Goal: Task Accomplishment & Management: Use online tool/utility

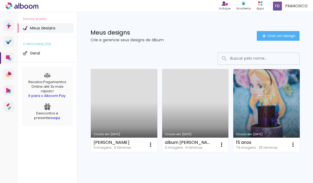
click at [116, 112] on link "Criado em [DATE]" at bounding box center [124, 110] width 66 height 83
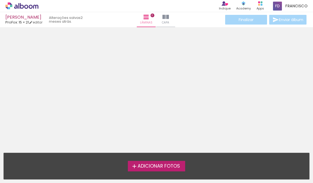
click at [144, 161] on div "Adicionar Fotos" at bounding box center [156, 166] width 296 height 10
click at [144, 167] on span "Adicionar Fotos" at bounding box center [158, 166] width 42 height 5
click at [0, 0] on input "file" at bounding box center [0, 0] width 0 height 0
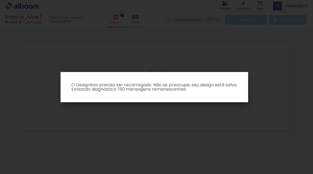
click at [155, 103] on iron-overlay-backdrop at bounding box center [156, 87] width 313 height 174
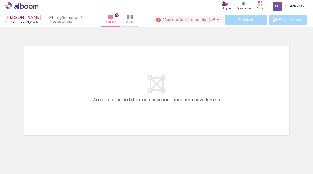
click at [216, 18] on iron-icon at bounding box center [218, 19] width 6 height 6
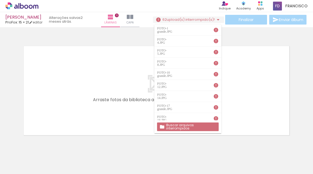
click at [0, 0] on slot "Buscar arquivos interrompidos" at bounding box center [0, 0] width 0 height 0
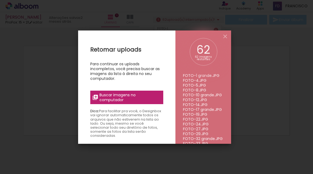
click at [121, 96] on span "Buscar imagens no computador" at bounding box center [129, 98] width 60 height 10
click at [0, 0] on input "file" at bounding box center [0, 0] width 0 height 0
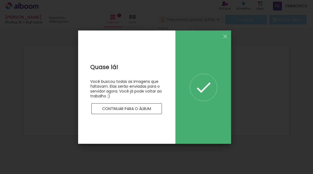
drag, startPoint x: 147, startPoint y: 103, endPoint x: 147, endPoint y: 107, distance: 4.6
click at [147, 104] on div "Quase lá! Você buscou todas as imagens que faltavam. Elas serão enviadas para o…" at bounding box center [126, 87] width 73 height 54
click at [0, 0] on slot "Continuar para o álbum" at bounding box center [0, 0] width 0 height 0
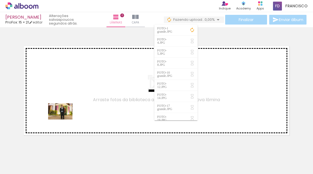
drag, startPoint x: 64, startPoint y: 162, endPoint x: 64, endPoint y: 120, distance: 42.1
click at [64, 120] on quentale-workspace at bounding box center [156, 87] width 313 height 174
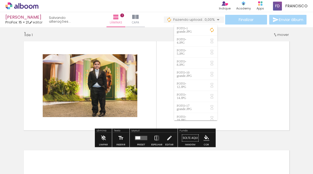
scroll to position [7, 0]
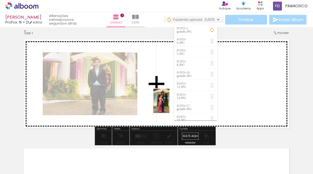
drag, startPoint x: 146, startPoint y: 156, endPoint x: 169, endPoint y: 106, distance: 55.6
click at [169, 106] on quentale-workspace at bounding box center [156, 87] width 313 height 174
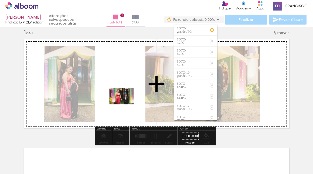
drag, startPoint x: 119, startPoint y: 157, endPoint x: 125, endPoint y: 104, distance: 53.6
click at [125, 104] on quentale-workspace at bounding box center [156, 87] width 313 height 174
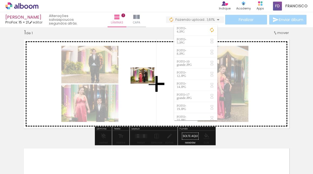
drag, startPoint x: 93, startPoint y: 158, endPoint x: 146, endPoint y: 84, distance: 91.6
click at [147, 84] on quentale-workspace at bounding box center [156, 87] width 313 height 174
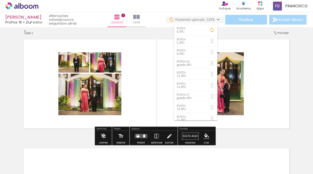
click at [146, 84] on quentale-layouter at bounding box center [157, 84] width 272 height 96
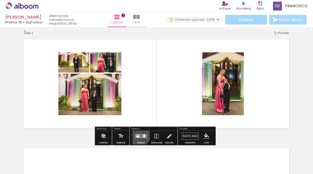
click at [138, 135] on div at bounding box center [138, 135] width 1 height 1
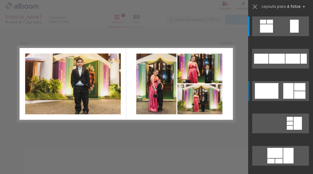
click at [273, 87] on div at bounding box center [266, 91] width 23 height 16
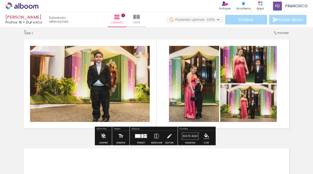
click at [138, 89] on quentale-photo at bounding box center [90, 84] width 120 height 76
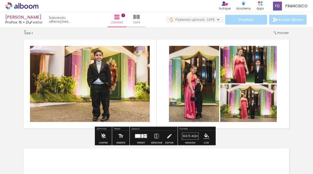
click at [153, 92] on quentale-layouter at bounding box center [157, 84] width 272 height 96
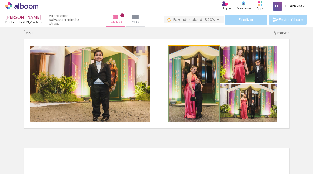
click at [177, 83] on quentale-photo at bounding box center [194, 84] width 50 height 76
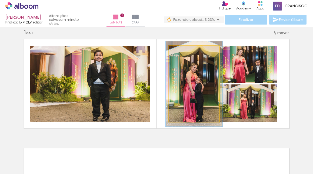
type paper-slider "112"
click at [182, 54] on div at bounding box center [183, 51] width 9 height 9
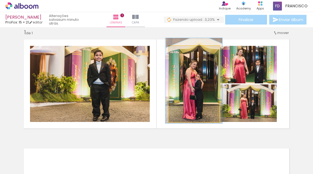
drag, startPoint x: 195, startPoint y: 89, endPoint x: 195, endPoint y: 86, distance: 3.3
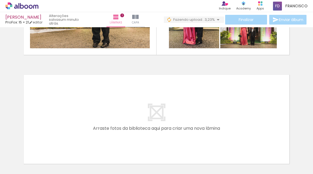
scroll to position [81, 0]
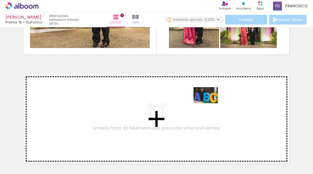
drag, startPoint x: 176, startPoint y: 162, endPoint x: 212, endPoint y: 105, distance: 67.1
click at [212, 105] on quentale-workspace at bounding box center [156, 87] width 313 height 174
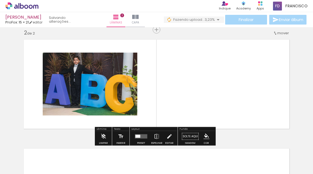
scroll to position [116, 0]
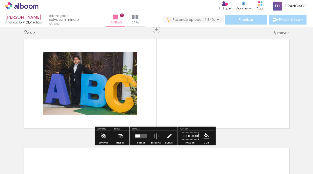
click at [119, 75] on quentale-photo at bounding box center [90, 83] width 94 height 63
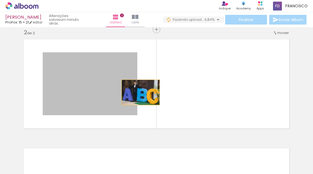
drag, startPoint x: 122, startPoint y: 82, endPoint x: 138, endPoint y: 92, distance: 19.5
click at [138, 92] on quentale-layouter at bounding box center [157, 84] width 272 height 96
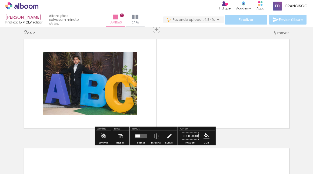
click at [138, 92] on quentale-layouter at bounding box center [157, 84] width 272 height 96
drag, startPoint x: 138, startPoint y: 92, endPoint x: 116, endPoint y: 92, distance: 22.1
click at [116, 92] on quentale-layouter at bounding box center [157, 84] width 272 height 96
click at [116, 92] on quentale-photo at bounding box center [90, 83] width 94 height 63
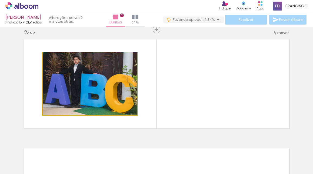
click at [116, 92] on quentale-photo at bounding box center [90, 83] width 94 height 63
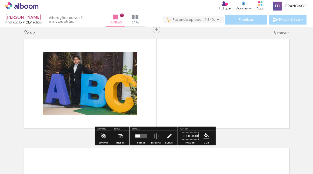
click at [116, 92] on quentale-photo at bounding box center [90, 83] width 94 height 63
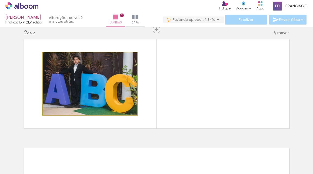
click at [110, 66] on quentale-photo at bounding box center [90, 83] width 94 height 63
click at [110, 67] on quentale-photo at bounding box center [90, 83] width 94 height 63
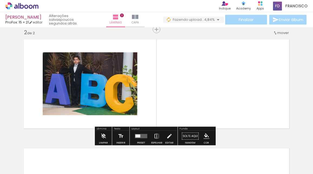
click at [88, 88] on quentale-photo at bounding box center [90, 83] width 94 height 63
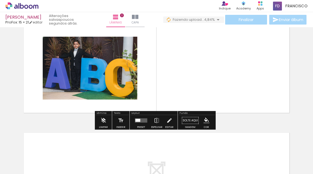
scroll to position [133, 0]
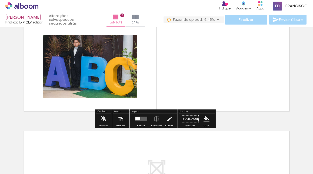
click at [170, 122] on iron-icon at bounding box center [169, 119] width 6 height 11
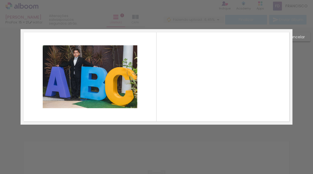
scroll to position [116, 0]
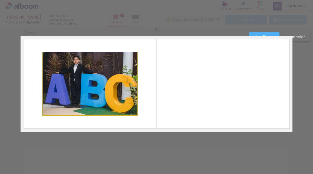
click at [113, 96] on quentale-photo at bounding box center [90, 83] width 94 height 63
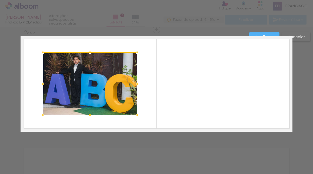
click at [196, 53] on quentale-layouter at bounding box center [157, 84] width 272 height 96
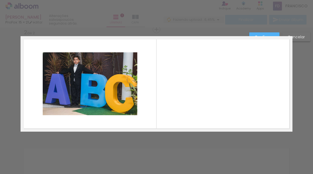
click at [297, 84] on div "Confirmar Cancelar" at bounding box center [156, 81] width 313 height 340
click at [304, 62] on div "Confirmar Cancelar" at bounding box center [156, 81] width 313 height 340
click at [0, 0] on slot "Cancelar" at bounding box center [0, 0] width 0 height 0
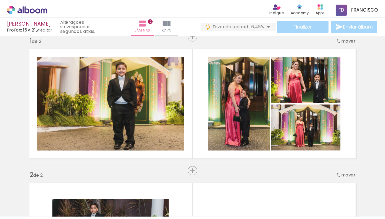
scroll to position [0, 0]
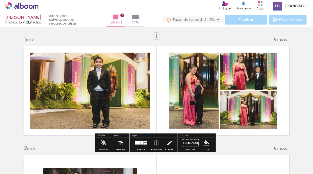
click at [197, 97] on quentale-photo at bounding box center [194, 91] width 50 height 76
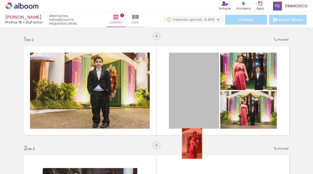
drag, startPoint x: 190, startPoint y: 82, endPoint x: 190, endPoint y: 144, distance: 62.1
click at [190, 144] on quentale-workspace at bounding box center [156, 87] width 313 height 174
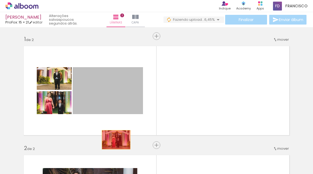
drag, startPoint x: 87, startPoint y: 104, endPoint x: 114, endPoint y: 140, distance: 44.5
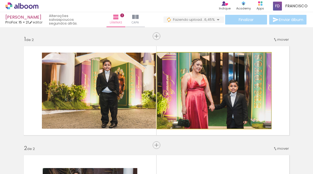
drag, startPoint x: 173, startPoint y: 86, endPoint x: 182, endPoint y: 93, distance: 11.3
drag, startPoint x: 182, startPoint y: 93, endPoint x: 180, endPoint y: 121, distance: 27.9
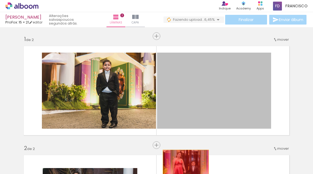
drag, startPoint x: 183, startPoint y: 103, endPoint x: 184, endPoint y: 165, distance: 62.6
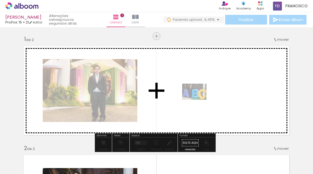
click at [201, 97] on quentale-workspace at bounding box center [156, 87] width 313 height 174
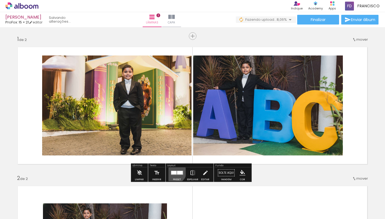
click at [173, 172] on div at bounding box center [173, 173] width 5 height 4
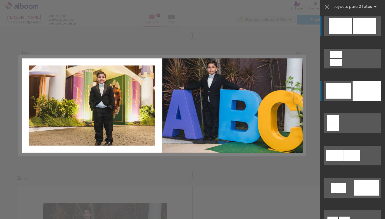
click at [312, 90] on div at bounding box center [366, 91] width 28 height 20
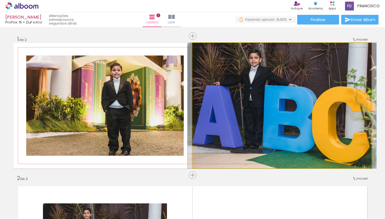
click at [312, 100] on quentale-photo at bounding box center [281, 106] width 179 height 126
click at [278, 108] on quentale-photo at bounding box center [281, 106] width 179 height 126
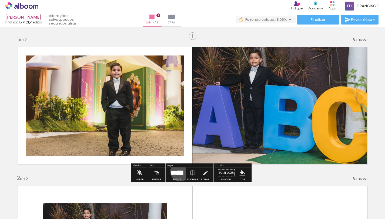
click at [179, 172] on div at bounding box center [180, 173] width 6 height 4
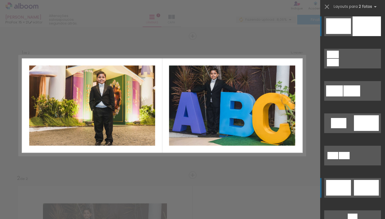
click at [312, 174] on div at bounding box center [366, 188] width 25 height 16
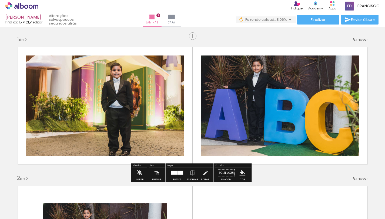
click at [128, 143] on quentale-photo at bounding box center [104, 106] width 157 height 100
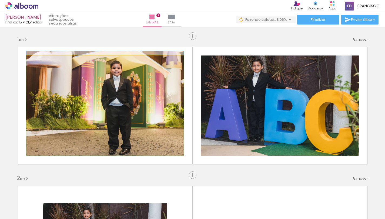
drag, startPoint x: 128, startPoint y: 124, endPoint x: 128, endPoint y: 120, distance: 4.1
click at [128, 120] on div at bounding box center [104, 103] width 157 height 105
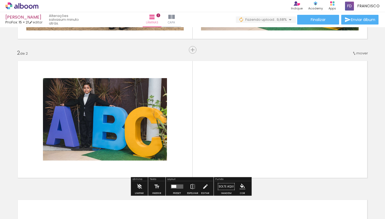
scroll to position [126, 0]
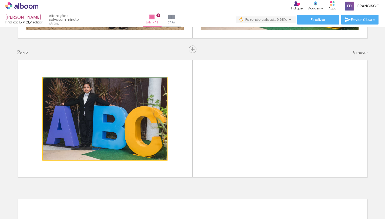
drag, startPoint x: 95, startPoint y: 117, endPoint x: 91, endPoint y: 127, distance: 10.5
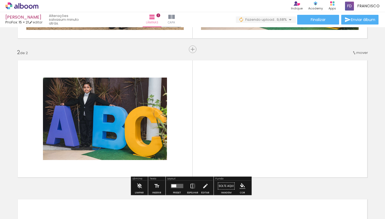
click at [91, 127] on quentale-photo at bounding box center [105, 119] width 124 height 83
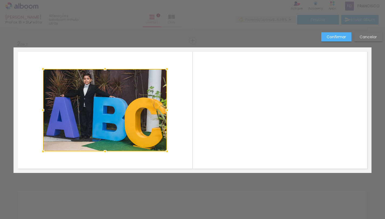
scroll to position [138, 0]
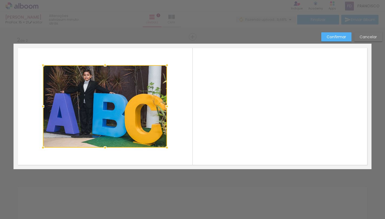
click at [312, 40] on paper-button "Confirmar" at bounding box center [336, 36] width 30 height 9
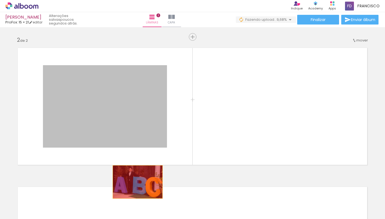
drag, startPoint x: 133, startPoint y: 122, endPoint x: 136, endPoint y: 182, distance: 60.3
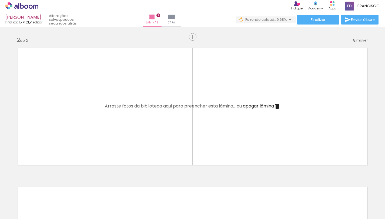
click at [136, 174] on div "Inserir lâmina 1 de 2 Inserir lâmina 2 de 2" at bounding box center [192, 100] width 385 height 418
click at [259, 174] on div at bounding box center [265, 201] width 27 height 18
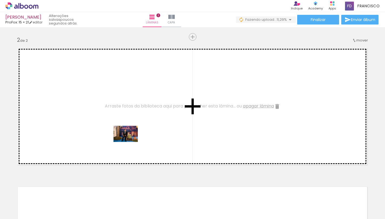
drag, startPoint x: 273, startPoint y: 203, endPoint x: 130, endPoint y: 142, distance: 155.4
click at [130, 142] on quentale-workspace at bounding box center [192, 109] width 385 height 219
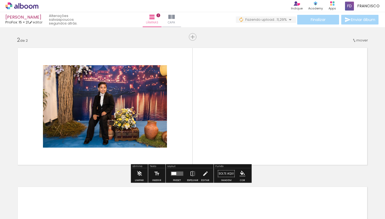
click at [142, 174] on div at bounding box center [145, 201] width 18 height 27
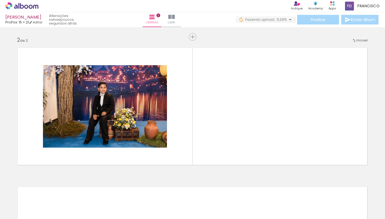
click at [118, 174] on div at bounding box center [114, 201] width 27 height 18
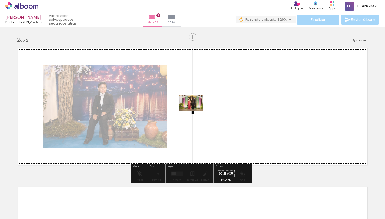
drag, startPoint x: 91, startPoint y: 203, endPoint x: 196, endPoint y: 111, distance: 139.1
click at [196, 111] on quentale-workspace at bounding box center [192, 109] width 385 height 219
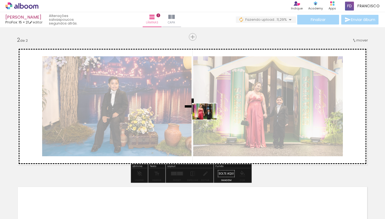
drag, startPoint x: 121, startPoint y: 197, endPoint x: 211, endPoint y: 119, distance: 118.9
click at [211, 118] on quentale-workspace at bounding box center [192, 109] width 385 height 219
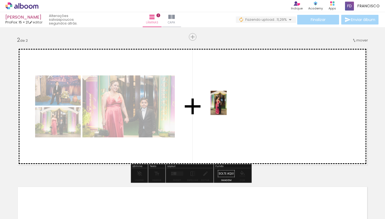
drag, startPoint x: 152, startPoint y: 199, endPoint x: 226, endPoint y: 108, distance: 117.1
click at [226, 107] on quentale-workspace at bounding box center [192, 109] width 385 height 219
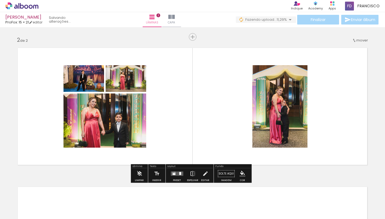
click at [173, 174] on quentale-layouter at bounding box center [177, 174] width 12 height 4
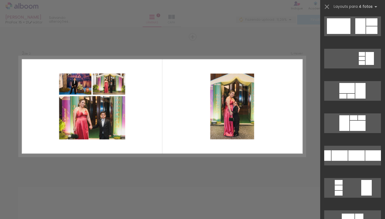
scroll to position [0, 0]
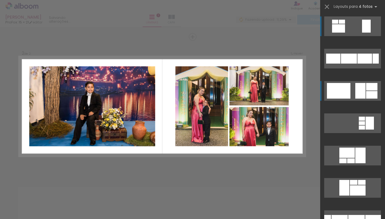
click at [312, 99] on quentale-layouter at bounding box center [352, 91] width 57 height 20
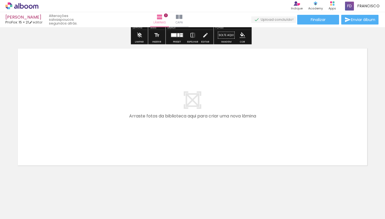
scroll to position [280, 0]
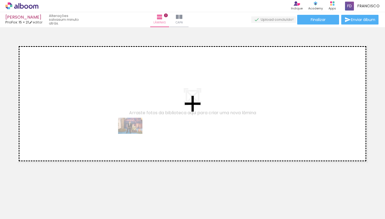
drag, startPoint x: 272, startPoint y: 202, endPoint x: 134, endPoint y: 134, distance: 153.6
click at [134, 134] on quentale-workspace at bounding box center [192, 109] width 385 height 219
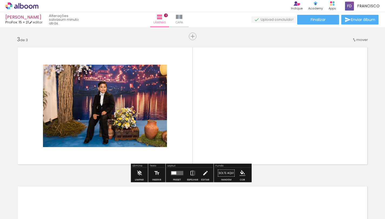
scroll to position [278, 0]
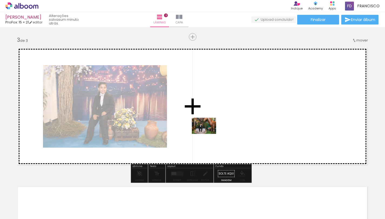
click at [208, 132] on quentale-workspace at bounding box center [192, 109] width 385 height 219
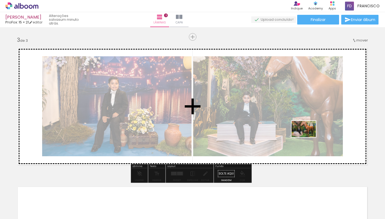
drag, startPoint x: 230, startPoint y: 201, endPoint x: 308, endPoint y: 137, distance: 100.9
click at [308, 137] on quentale-workspace at bounding box center [192, 109] width 385 height 219
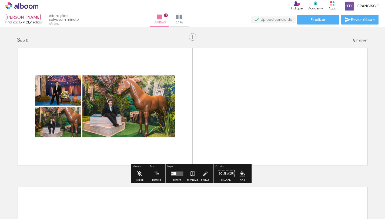
click at [178, 174] on div at bounding box center [177, 174] width 15 height 11
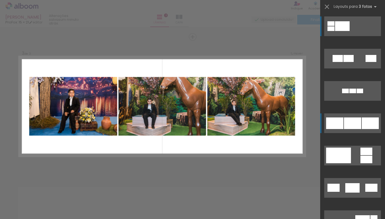
click at [312, 126] on div at bounding box center [334, 124] width 17 height 12
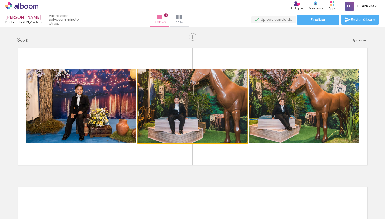
click at [236, 130] on quentale-photo at bounding box center [192, 107] width 109 height 74
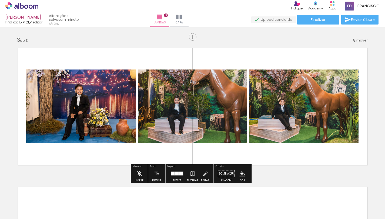
click at [204, 118] on quentale-photo at bounding box center [192, 107] width 109 height 74
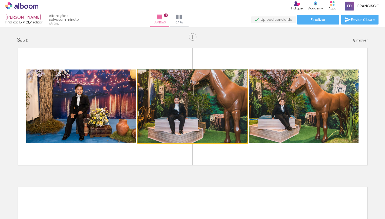
click at [204, 118] on quentale-photo at bounding box center [192, 107] width 109 height 74
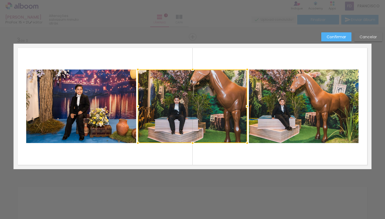
click at [204, 118] on div at bounding box center [192, 107] width 109 height 74
drag, startPoint x: 204, startPoint y: 118, endPoint x: 205, endPoint y: 120, distance: 2.9
click at [205, 120] on div at bounding box center [192, 107] width 109 height 74
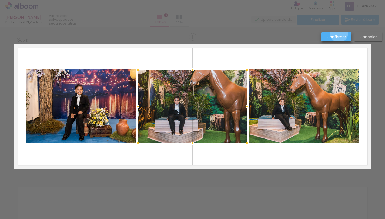
click at [312, 34] on paper-button "Confirmar" at bounding box center [336, 36] width 30 height 9
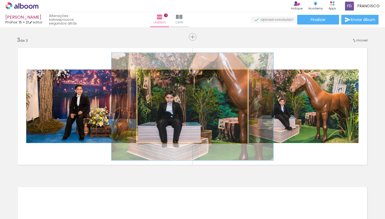
drag, startPoint x: 148, startPoint y: 76, endPoint x: 157, endPoint y: 77, distance: 8.7
type paper-slider "146"
click at [157, 77] on div at bounding box center [159, 75] width 5 height 5
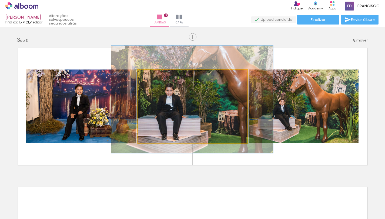
drag, startPoint x: 179, startPoint y: 107, endPoint x: 179, endPoint y: 100, distance: 7.6
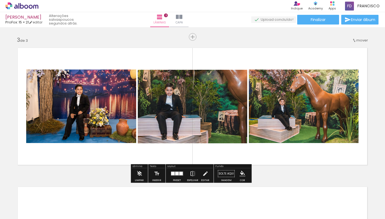
click at [179, 100] on quentale-photo at bounding box center [192, 107] width 109 height 74
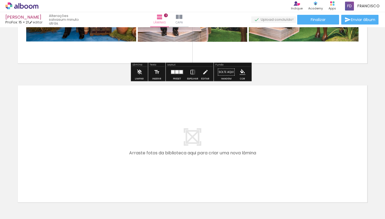
scroll to position [383, 0]
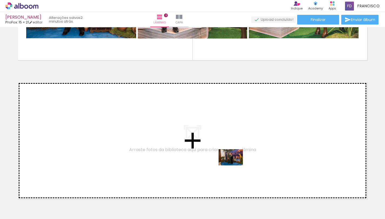
click at [234, 165] on quentale-workspace at bounding box center [192, 109] width 385 height 219
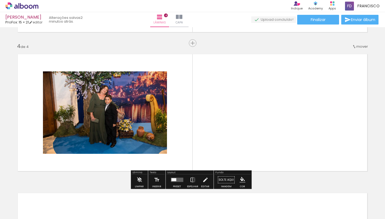
scroll to position [417, 0]
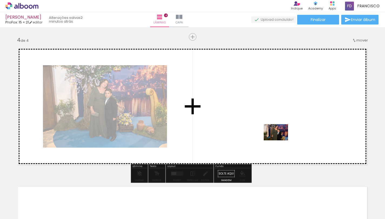
drag, startPoint x: 320, startPoint y: 205, endPoint x: 280, endPoint y: 141, distance: 75.9
click at [280, 141] on quentale-workspace at bounding box center [192, 109] width 385 height 219
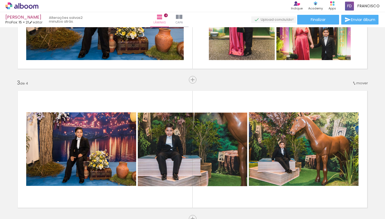
scroll to position [234, 0]
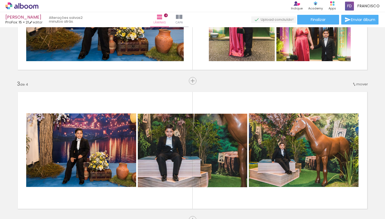
drag, startPoint x: 384, startPoint y: 145, endPoint x: 384, endPoint y: 124, distance: 20.5
click at [312, 124] on div "Inserir lâmina 1 de 4 Inserir lâmina 2 de 4 Inserir lâmina 3 de 4 Inserir lâmin…" at bounding box center [192, 123] width 385 height 192
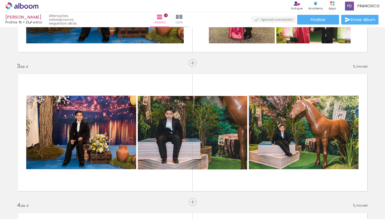
scroll to position [271, 0]
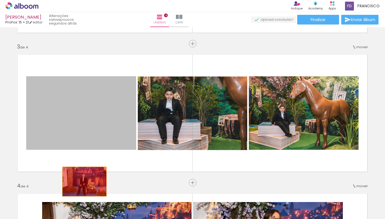
drag, startPoint x: 121, startPoint y: 104, endPoint x: 82, endPoint y: 182, distance: 87.3
click at [82, 174] on div "Inserir lâmina 1 de 4 Inserir lâmina 2 de 4 Inserir lâmina 3 de 4 Inserir lâmin…" at bounding box center [192, 106] width 385 height 697
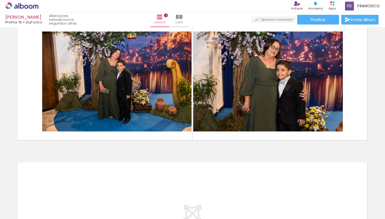
scroll to position [442, 0]
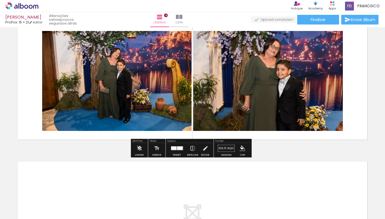
drag, startPoint x: 87, startPoint y: 170, endPoint x: 229, endPoint y: 144, distance: 144.3
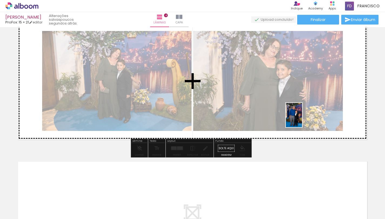
drag, startPoint x: 351, startPoint y: 203, endPoint x: 299, endPoint y: 119, distance: 97.9
click at [299, 119] on quentale-workspace at bounding box center [192, 109] width 385 height 219
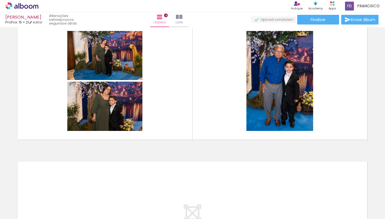
scroll to position [0, 43]
click at [312, 174] on div at bounding box center [343, 201] width 16 height 24
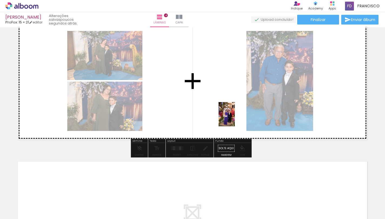
drag, startPoint x: 343, startPoint y: 198, endPoint x: 230, endPoint y: 122, distance: 136.4
click at [231, 120] on quentale-workspace at bounding box center [192, 109] width 385 height 219
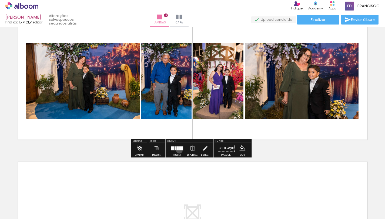
click at [178, 150] on quentale-layouter at bounding box center [177, 149] width 12 height 4
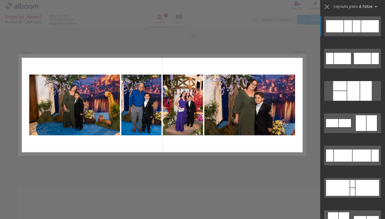
scroll to position [417, 0]
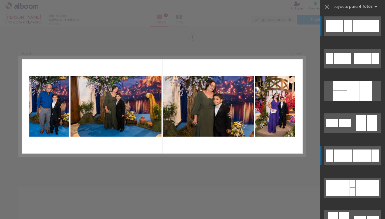
click at [312, 150] on div at bounding box center [361, 156] width 18 height 12
